Goal: Information Seeking & Learning: Find specific fact

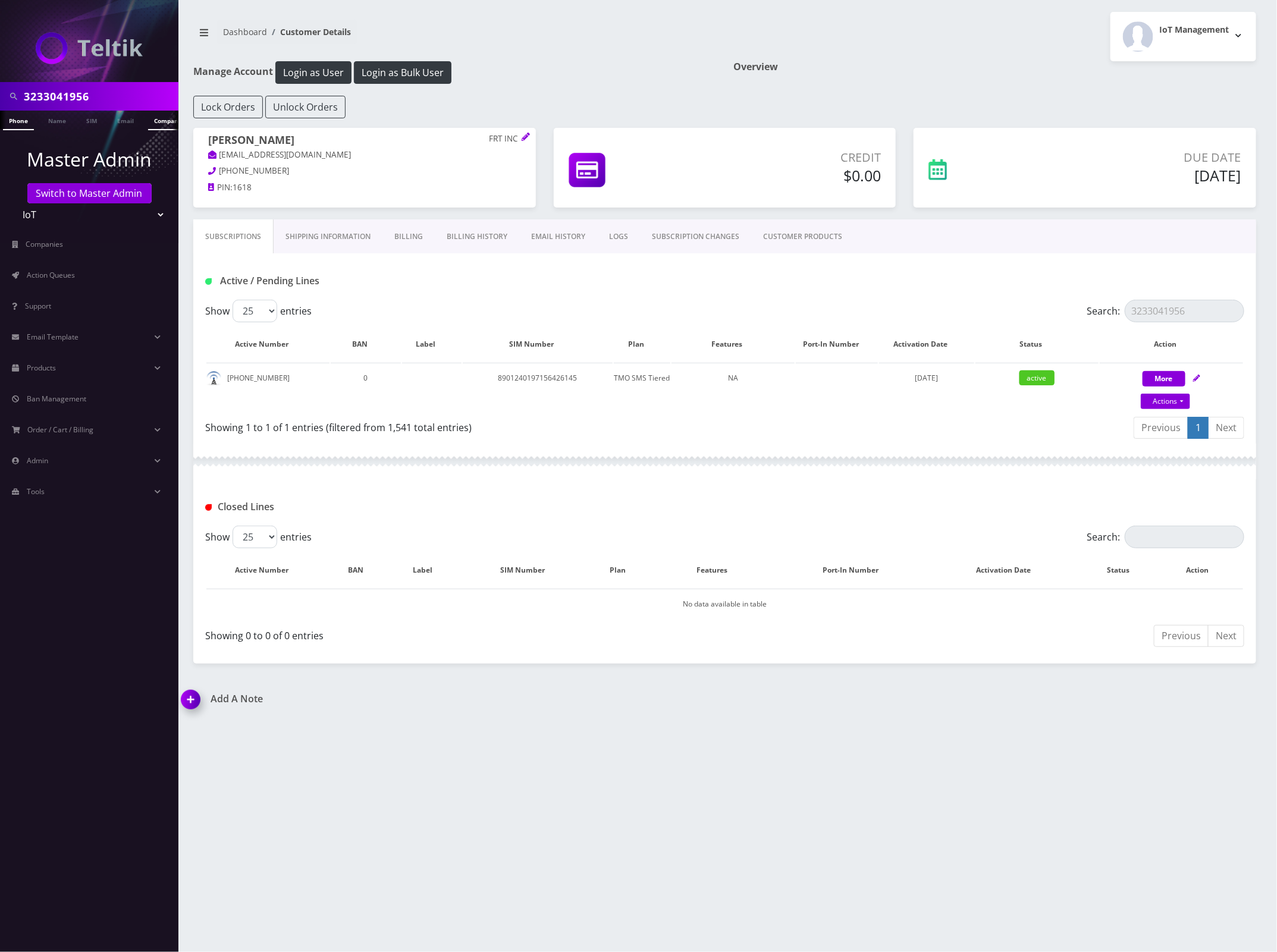
scroll to position [0, 6]
click at [46, 97] on input "3233041956" at bounding box center [100, 96] width 152 height 22
paste input "4125792774"
type input "4125792774"
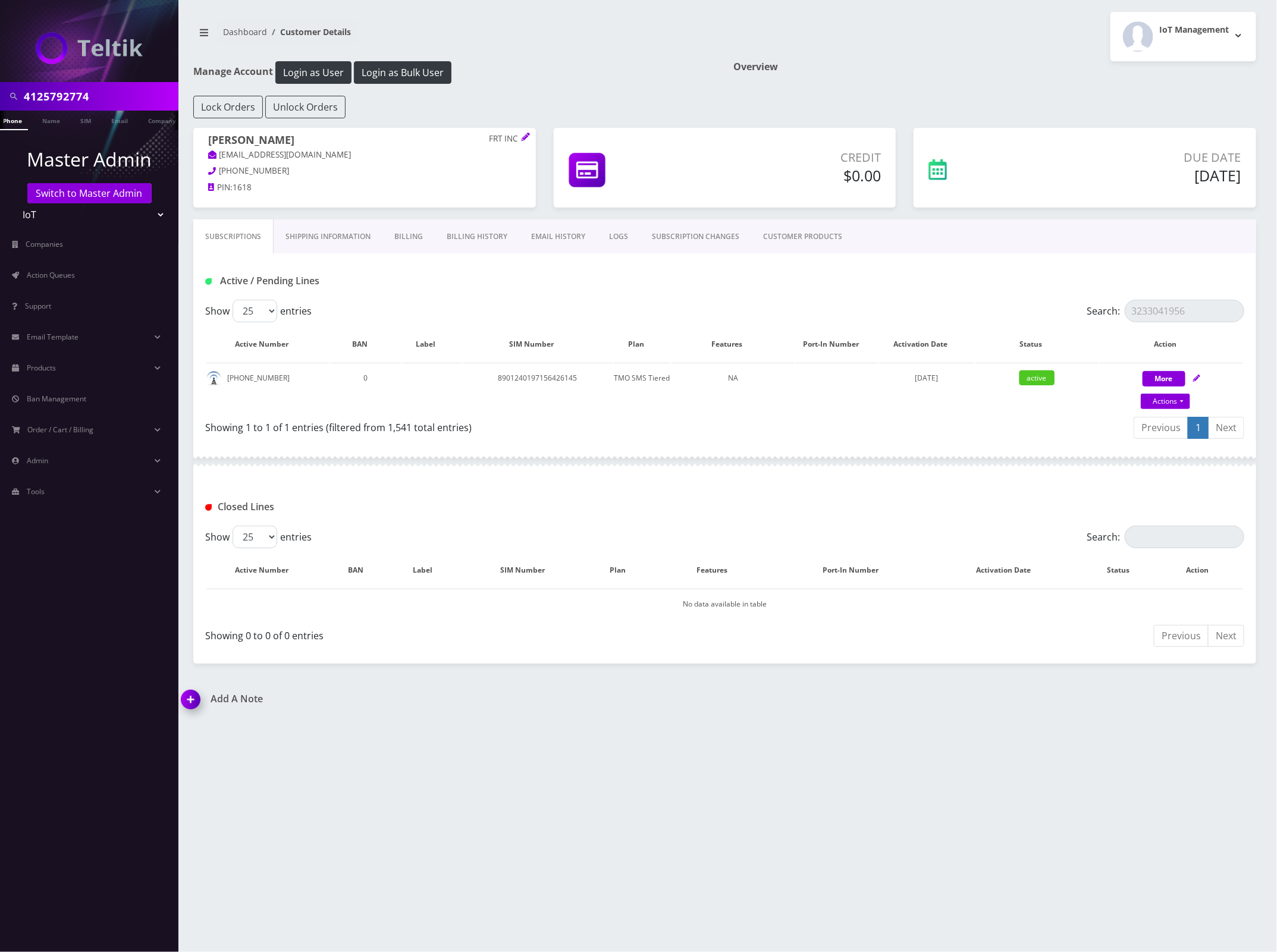
click at [19, 120] on link "Phone" at bounding box center [12, 121] width 31 height 20
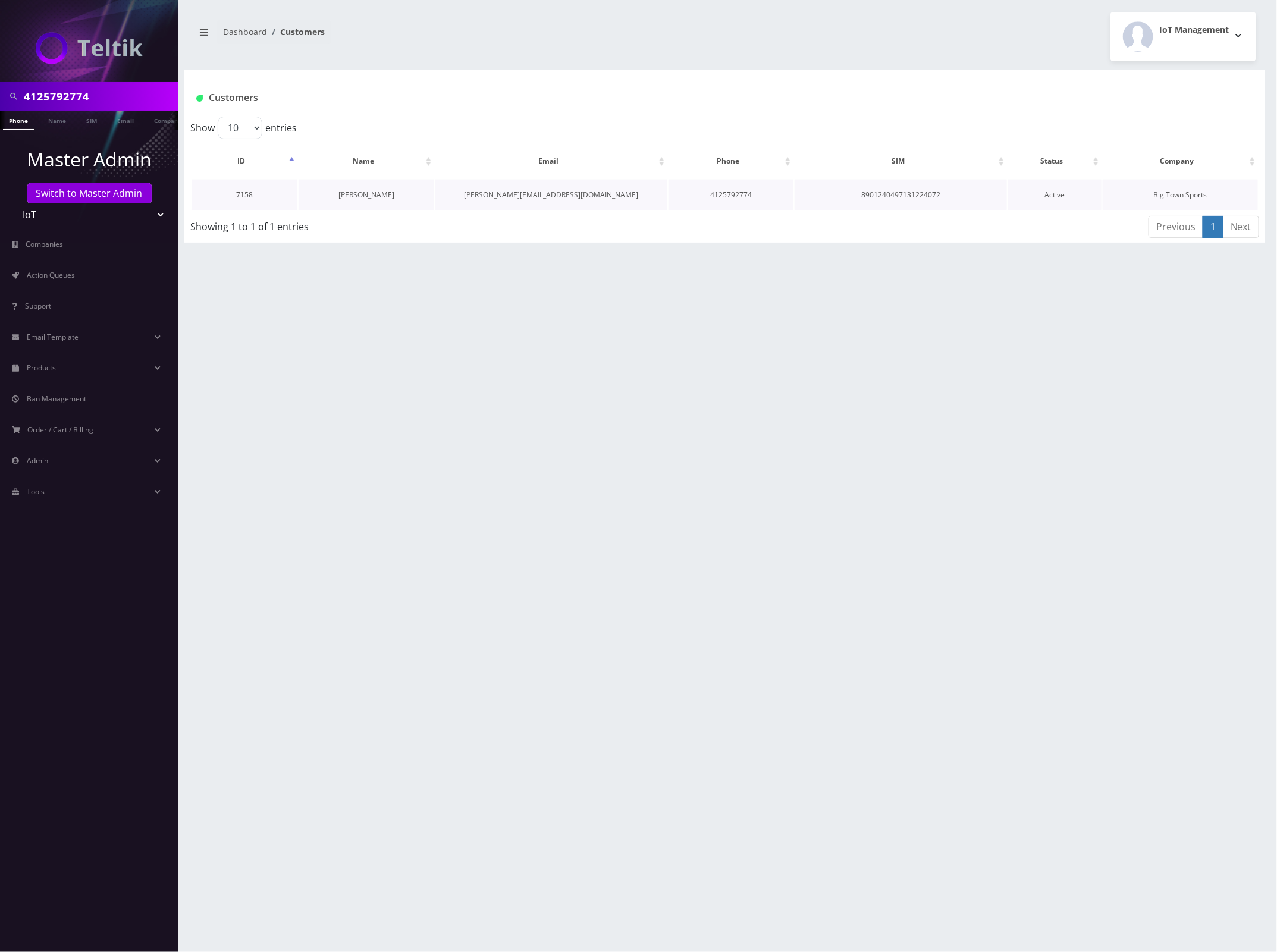
click at [373, 194] on link "[PERSON_NAME]" at bounding box center [367, 195] width 56 height 10
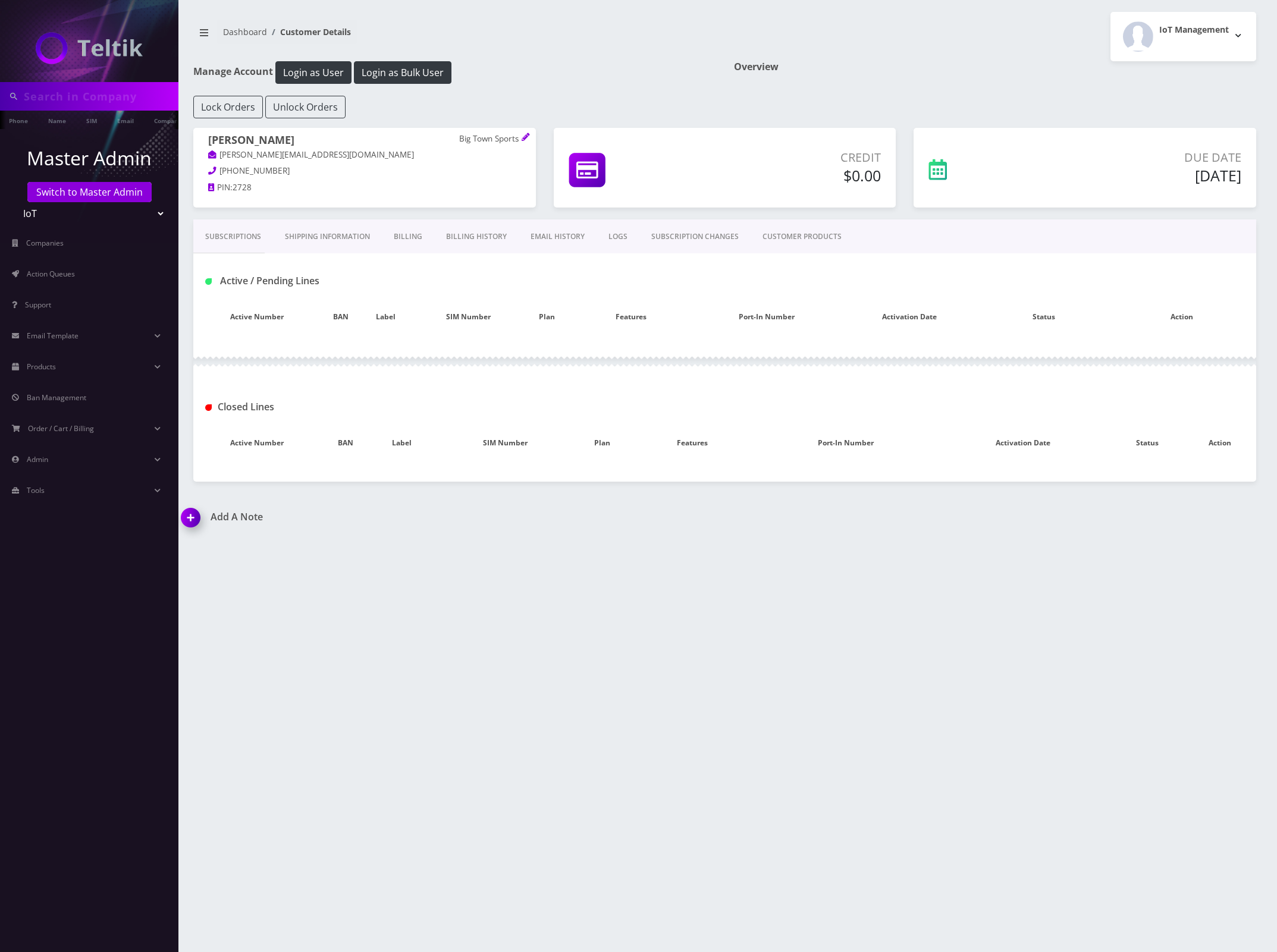
type input "4125792774"
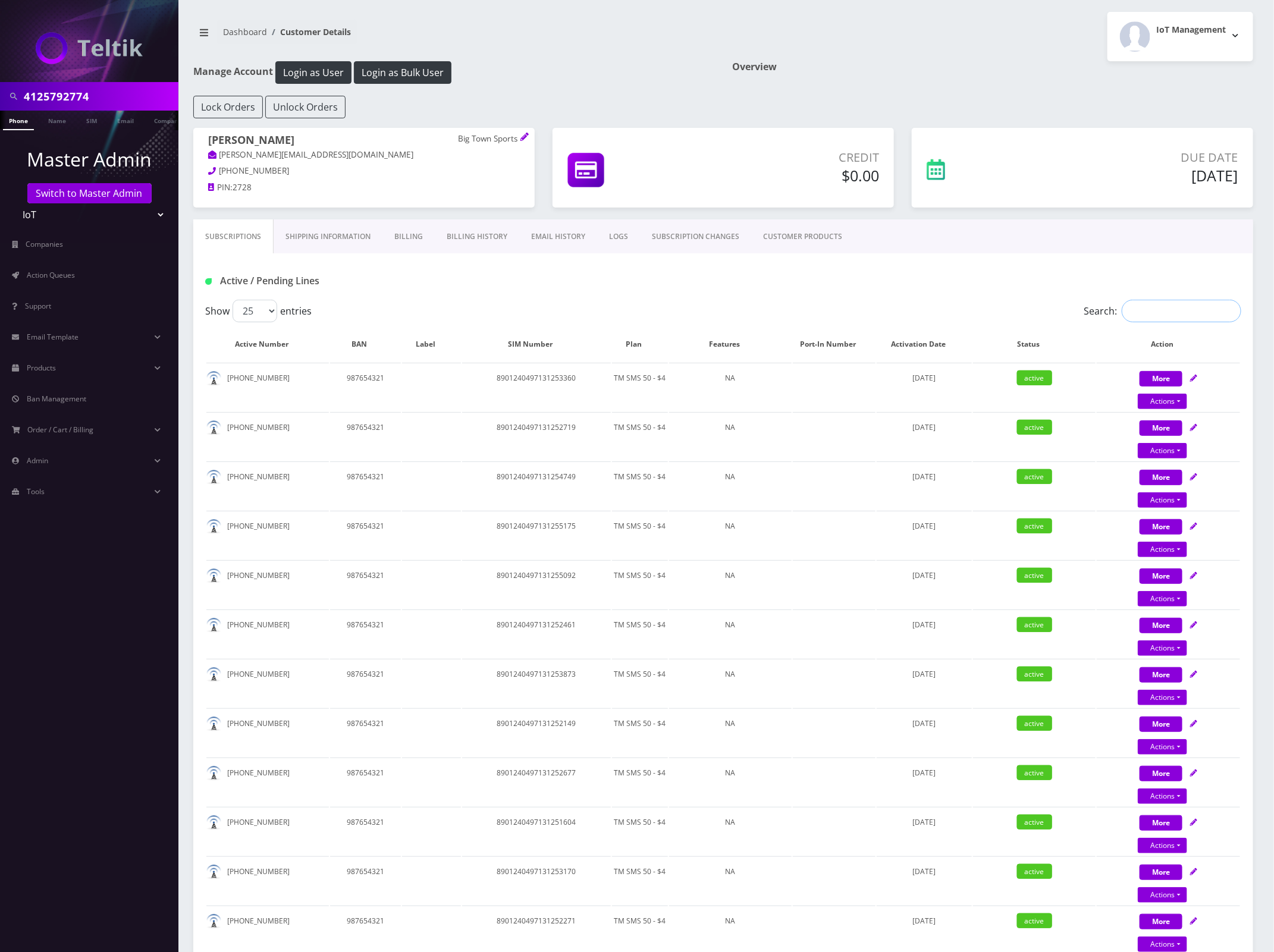
click at [1212, 310] on input "Search:" at bounding box center [1181, 310] width 120 height 22
paste input "4125792774"
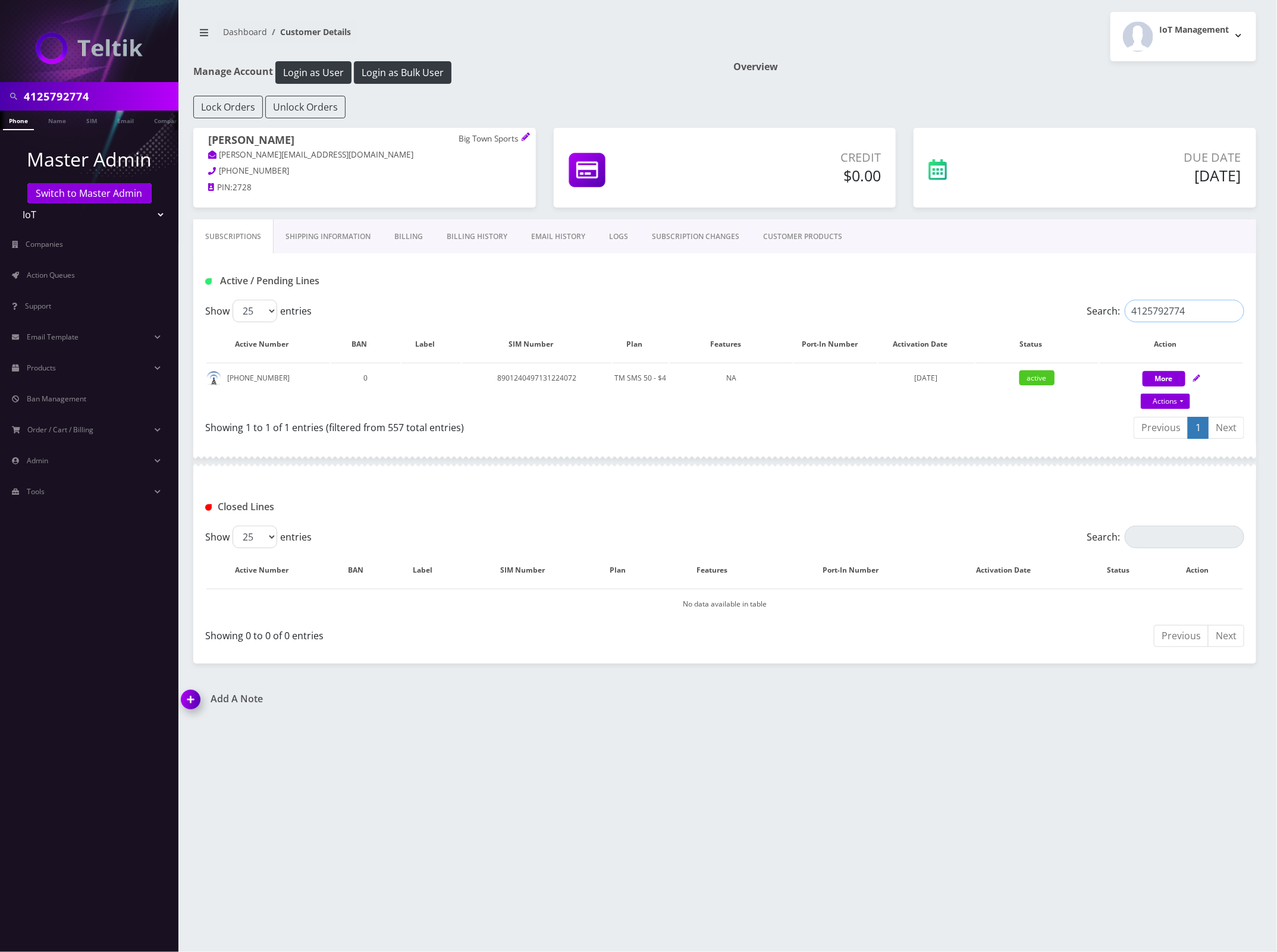
type input "4125792774"
